Goal: Task Accomplishment & Management: Complete application form

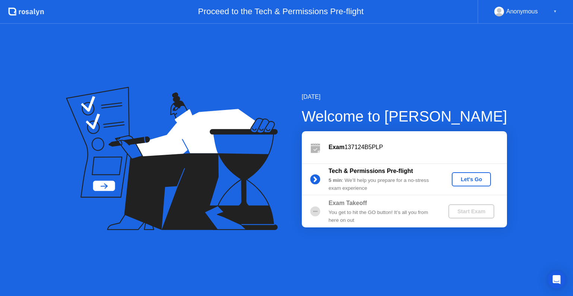
click at [482, 182] on div "Let's Go" at bounding box center [471, 180] width 33 height 6
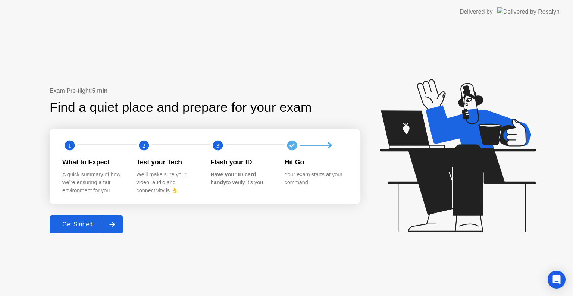
click at [75, 221] on div "Get Started" at bounding box center [77, 224] width 51 height 7
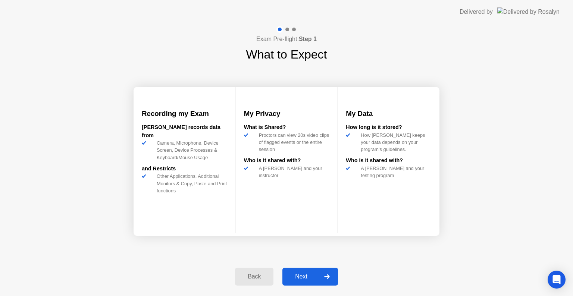
click at [306, 279] on div "Next" at bounding box center [301, 277] width 33 height 7
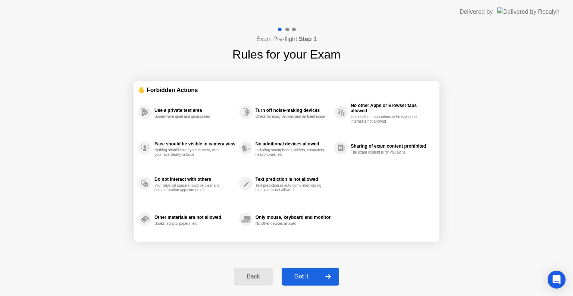
click at [302, 275] on div "Got it" at bounding box center [301, 277] width 35 height 7
select select "**********"
select select "*******"
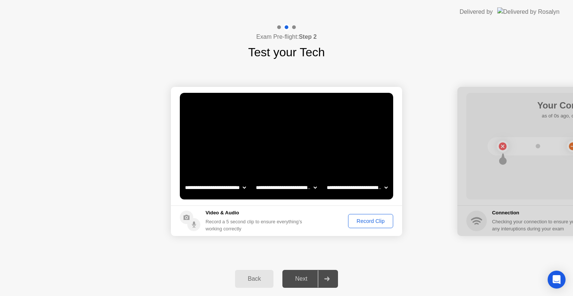
click at [355, 220] on div "Record Clip" at bounding box center [371, 221] width 40 height 6
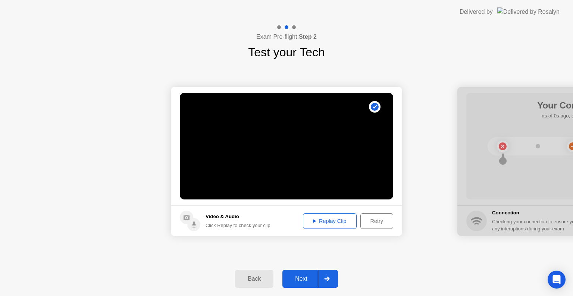
click at [334, 221] on div "Replay Clip" at bounding box center [330, 221] width 49 height 6
click at [302, 278] on div "Next" at bounding box center [301, 279] width 33 height 7
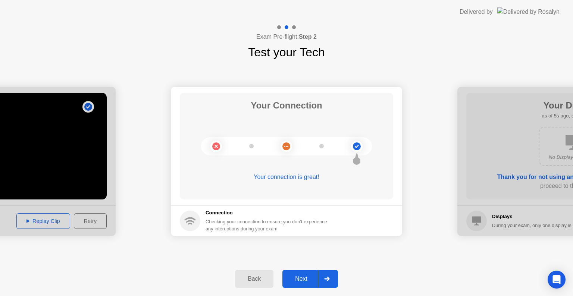
click at [300, 282] on div "Next" at bounding box center [301, 279] width 33 height 7
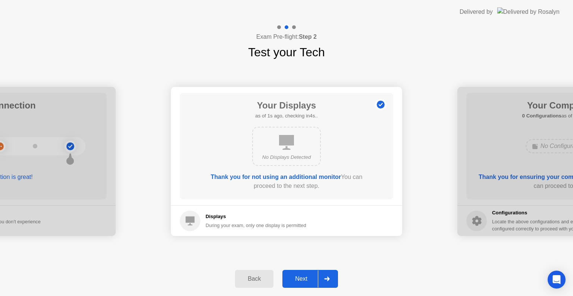
click at [298, 279] on div "Next" at bounding box center [301, 279] width 33 height 7
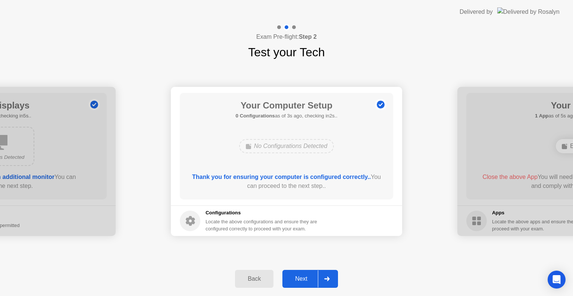
click at [306, 281] on div "Next" at bounding box center [301, 279] width 33 height 7
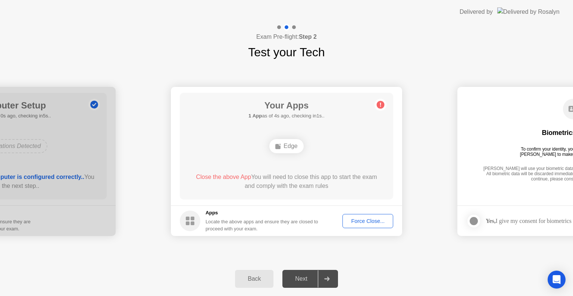
click at [371, 224] on div "Force Close..." at bounding box center [368, 221] width 46 height 6
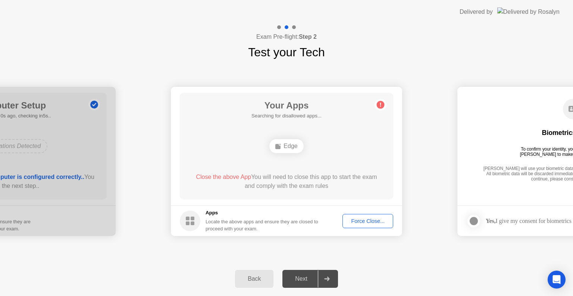
click at [372, 219] on div "Force Close..." at bounding box center [368, 221] width 46 height 6
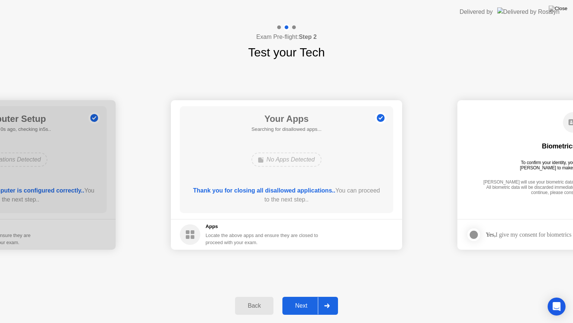
click at [301, 296] on div "Next" at bounding box center [301, 305] width 33 height 7
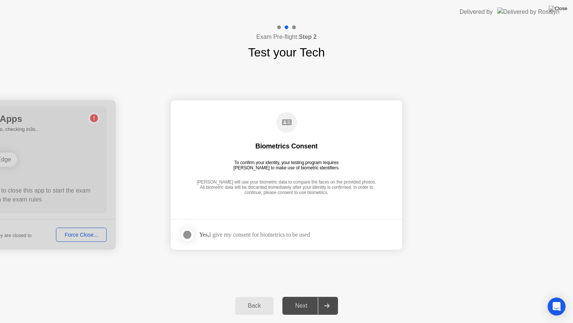
click at [188, 233] on div at bounding box center [187, 234] width 9 height 9
click at [308, 296] on div "Next" at bounding box center [301, 305] width 33 height 7
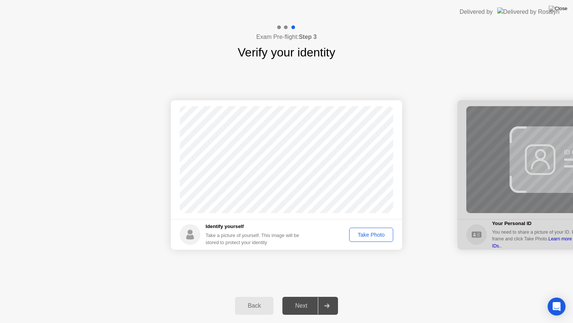
click at [378, 233] on div "Take Photo" at bounding box center [371, 234] width 39 height 6
click at [305, 296] on div "Next" at bounding box center [301, 305] width 33 height 7
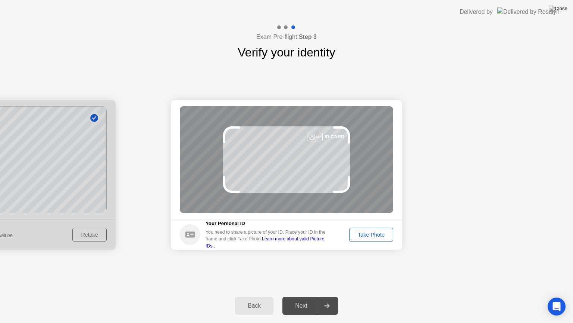
click at [367, 231] on div "Take Photo" at bounding box center [371, 234] width 39 height 6
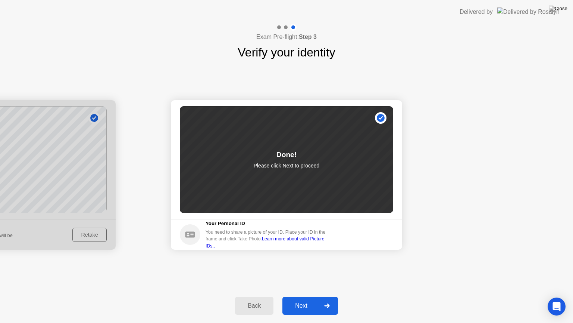
click at [304, 296] on div "Next" at bounding box center [301, 305] width 33 height 7
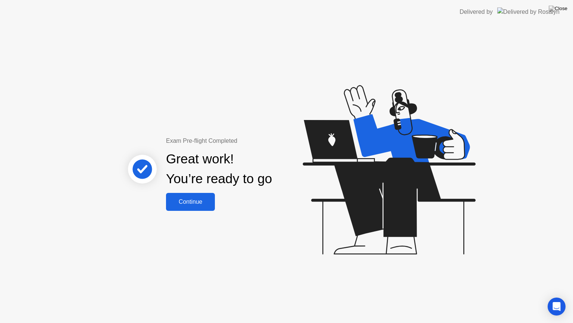
click at [201, 202] on div "Continue" at bounding box center [190, 201] width 44 height 7
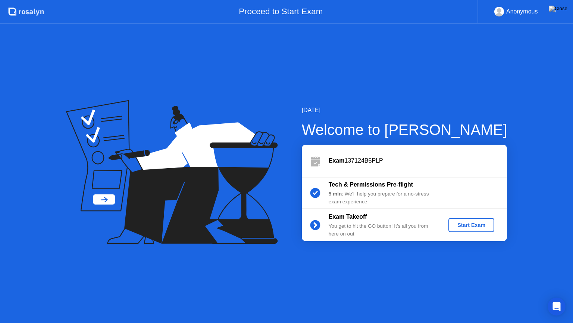
click at [461, 224] on div "Start Exam" at bounding box center [472, 225] width 40 height 6
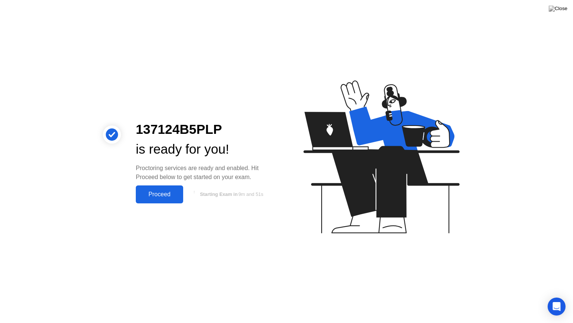
click at [170, 192] on div "Proceed" at bounding box center [159, 194] width 43 height 7
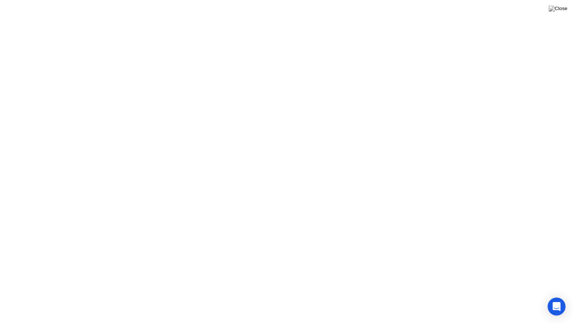
click button "Got it"
